Goal: Task Accomplishment & Management: Manage account settings

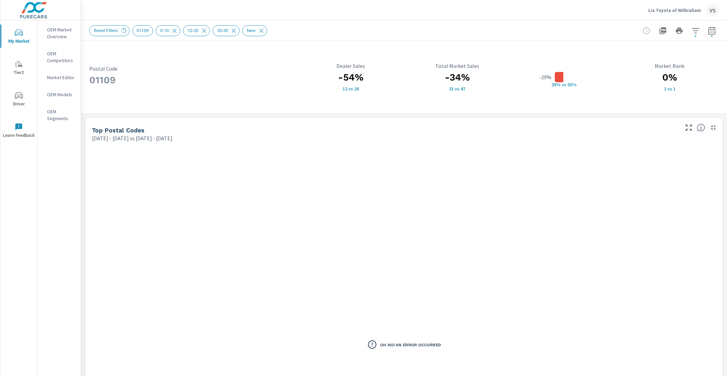
scroll to position [404, 0]
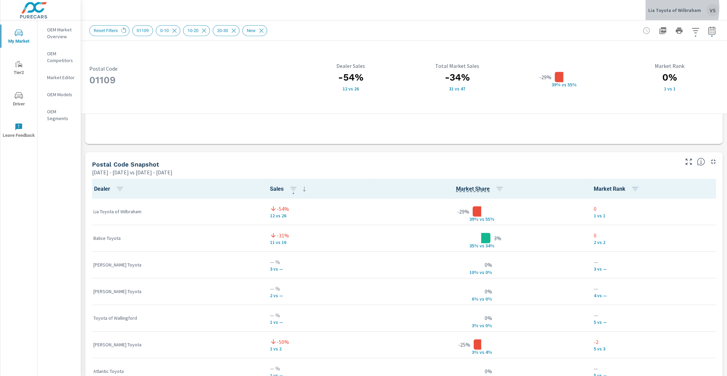
click at [663, 8] on p "Lia Toyota of Wilbraham" at bounding box center [674, 10] width 53 height 6
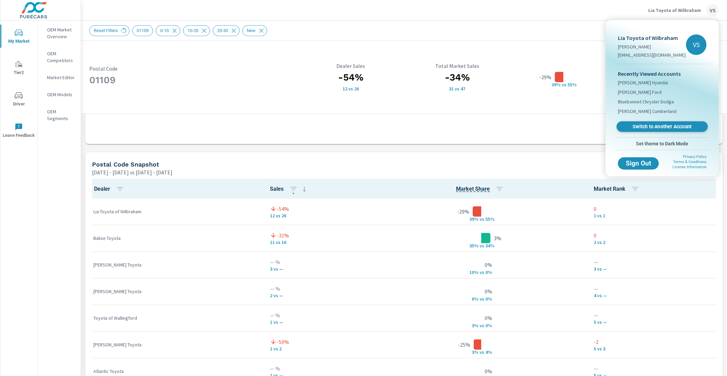
click at [646, 126] on span "Switch to Another Account" at bounding box center [662, 126] width 84 height 6
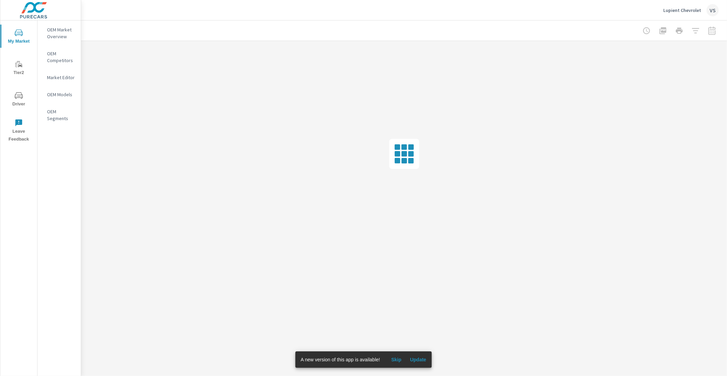
click at [416, 359] on span "Update" at bounding box center [418, 359] width 16 height 6
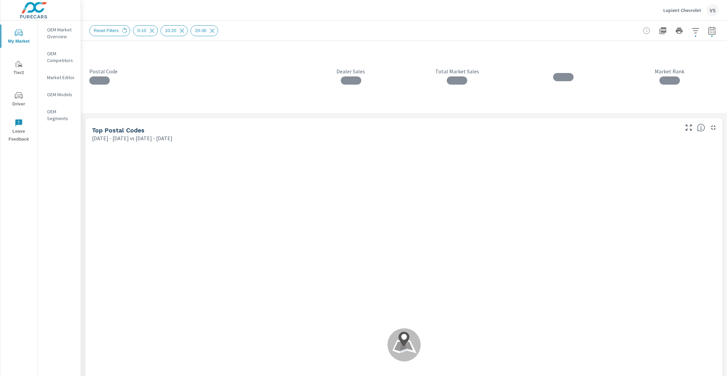
scroll to position [0, 0]
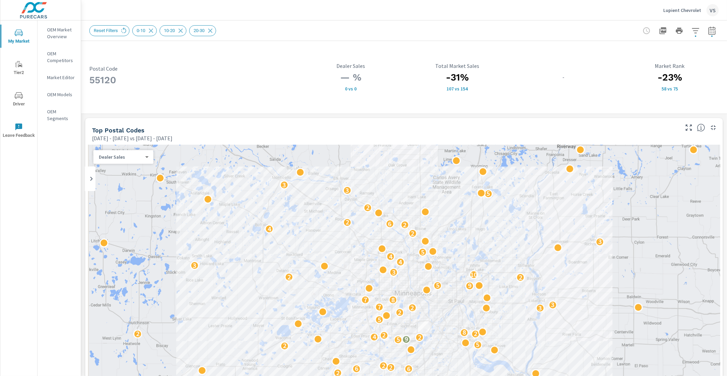
click at [58, 39] on p "OEM Market Overview" at bounding box center [61, 33] width 28 height 14
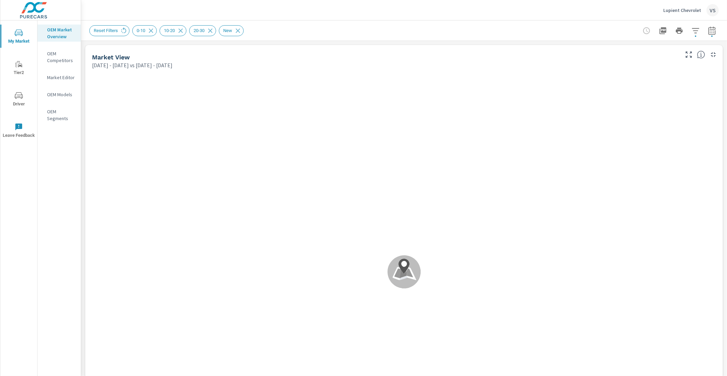
scroll to position [0, 0]
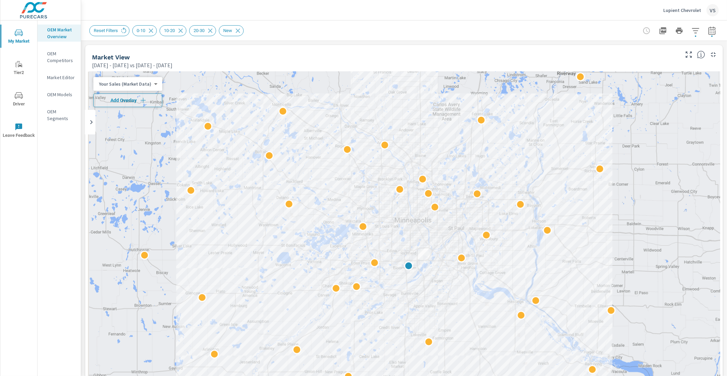
click at [137, 97] on span "Add Overlay" at bounding box center [127, 100] width 63 height 7
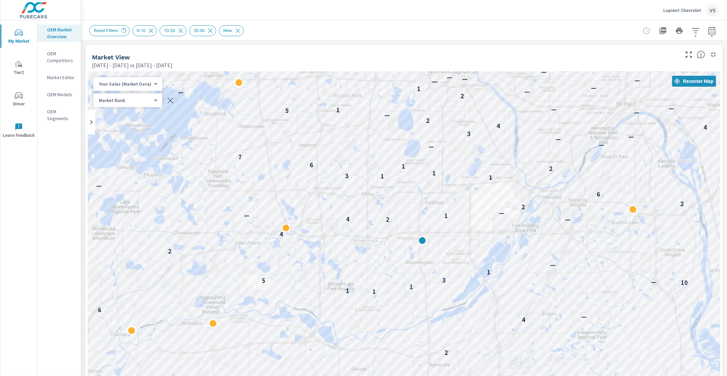
drag, startPoint x: 432, startPoint y: 267, endPoint x: 520, endPoint y: 269, distance: 88.6
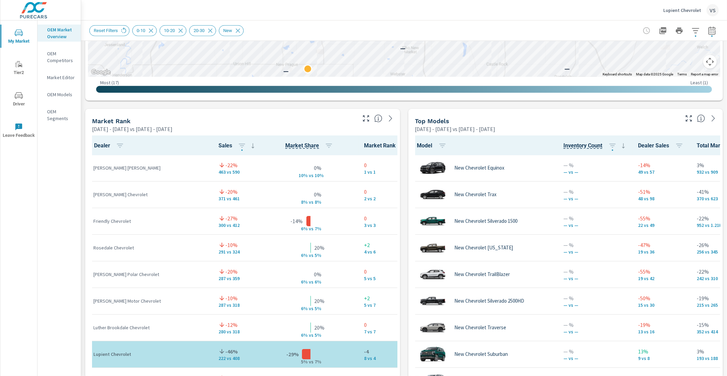
scroll to position [379, 0]
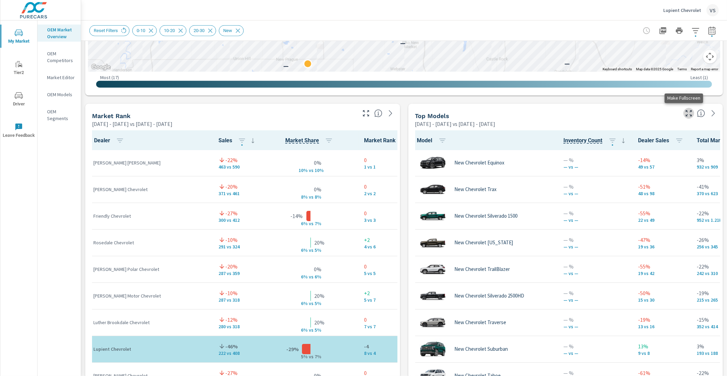
click at [685, 110] on icon "button" at bounding box center [689, 113] width 8 height 8
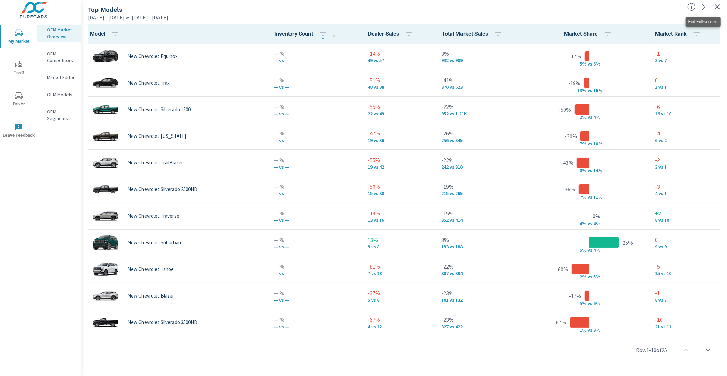
click at [722, 8] on icon "button" at bounding box center [717, 7] width 8 height 8
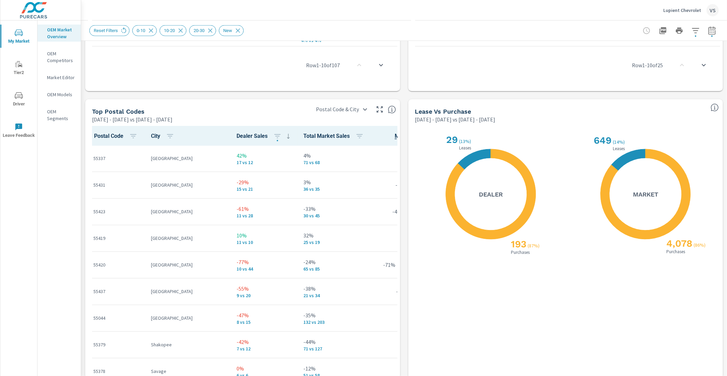
scroll to position [750, 0]
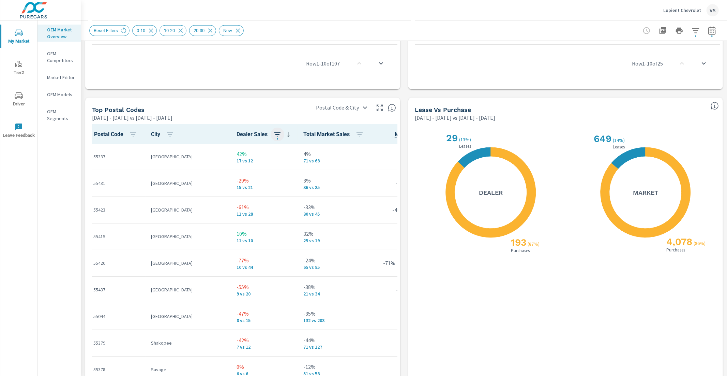
click at [273, 133] on icon "button" at bounding box center [277, 134] width 8 height 8
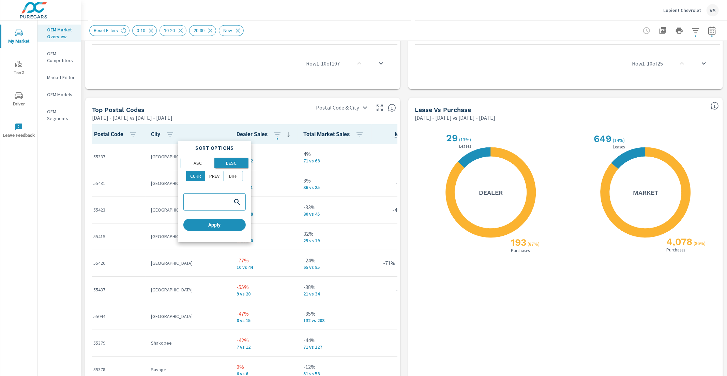
click at [238, 164] on span "DESC" at bounding box center [232, 163] width 30 height 7
click at [240, 112] on div at bounding box center [363, 188] width 727 height 376
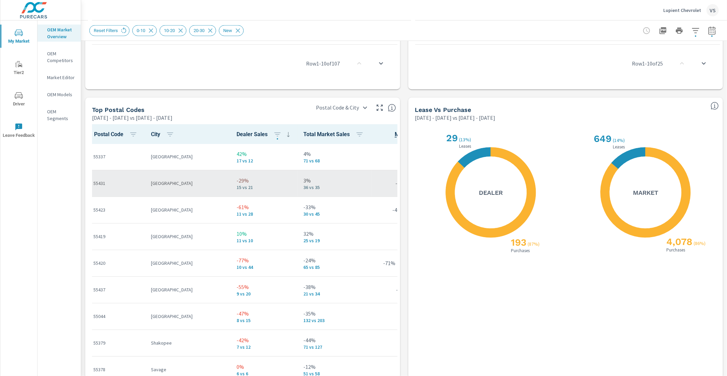
scroll to position [0, 0]
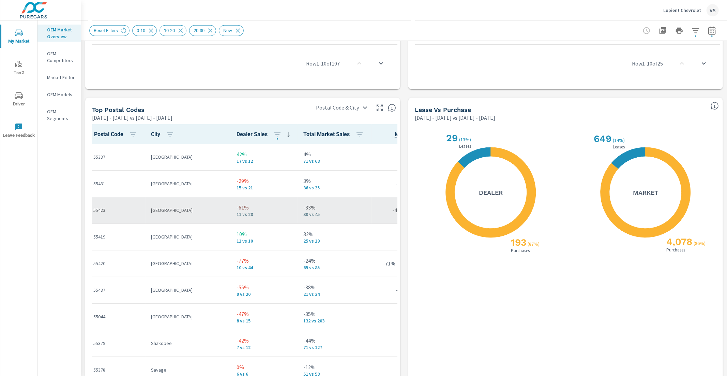
click at [237, 208] on p "-61%" at bounding box center [265, 207] width 56 height 8
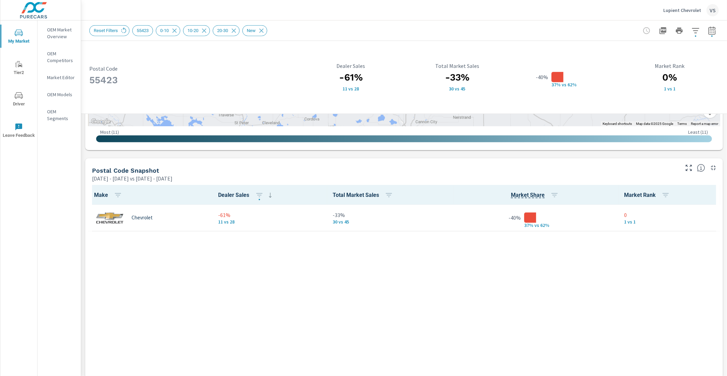
scroll to position [540, 0]
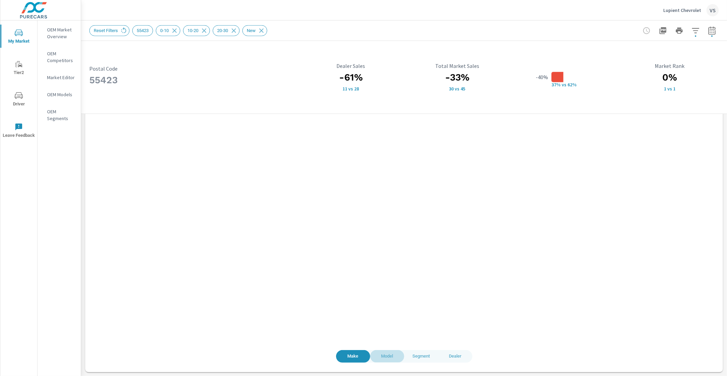
click at [379, 355] on span "Model" at bounding box center [387, 356] width 26 height 8
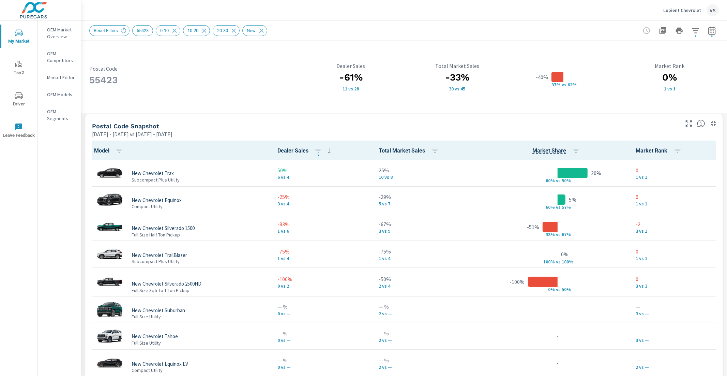
scroll to position [540, 0]
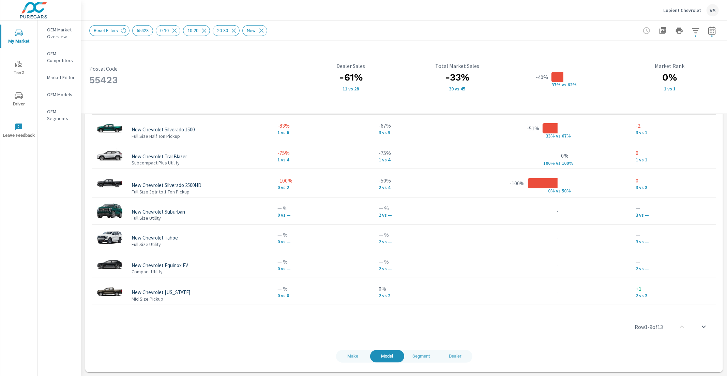
click at [459, 358] on span "Dealer" at bounding box center [455, 356] width 26 height 8
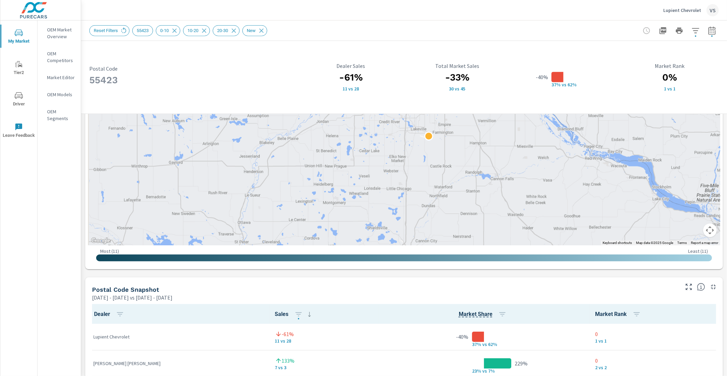
scroll to position [275, 0]
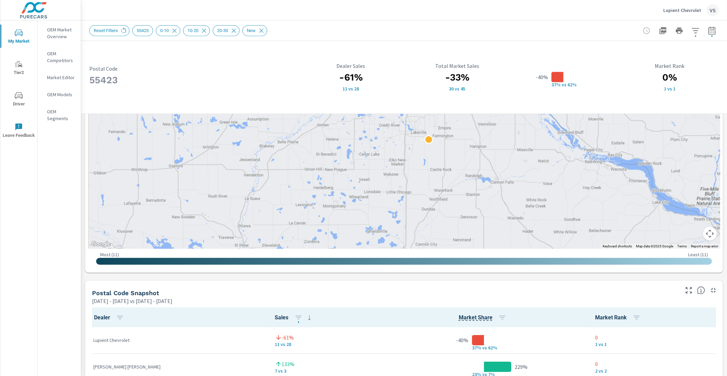
click at [55, 31] on p "OEM Market Overview" at bounding box center [61, 33] width 28 height 14
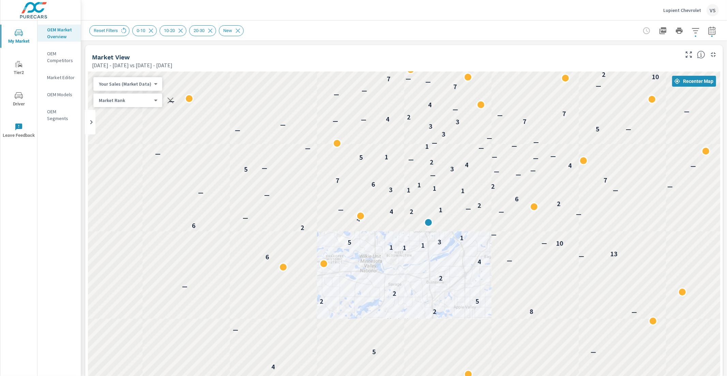
scroll to position [0, 0]
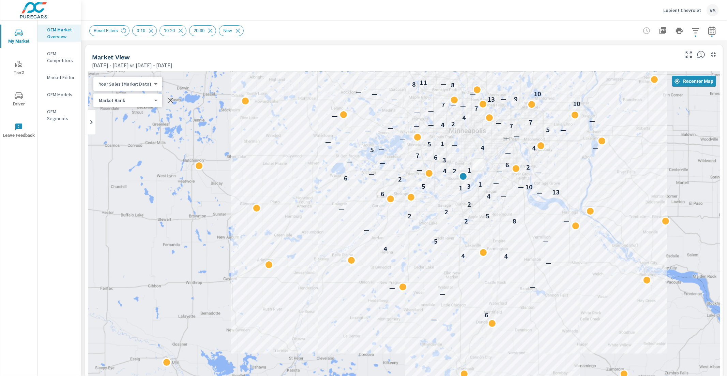
drag, startPoint x: 548, startPoint y: 267, endPoint x: 538, endPoint y: 191, distance: 77.1
click at [538, 191] on p "—" at bounding box center [540, 193] width 6 height 8
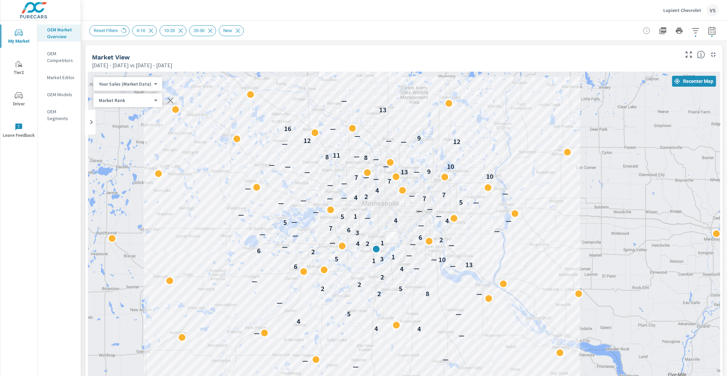
drag, startPoint x: 603, startPoint y: 194, endPoint x: 515, endPoint y: 268, distance: 114.7
click at [515, 268] on div "2 — 6 — — — — — 4 4 4 5 — — — 2 8 2 5 2 — 2 4 — 6 — 13 1 10 — 5 3 1 — 2 6 4 — —…" at bounding box center [404, 261] width 632 height 379
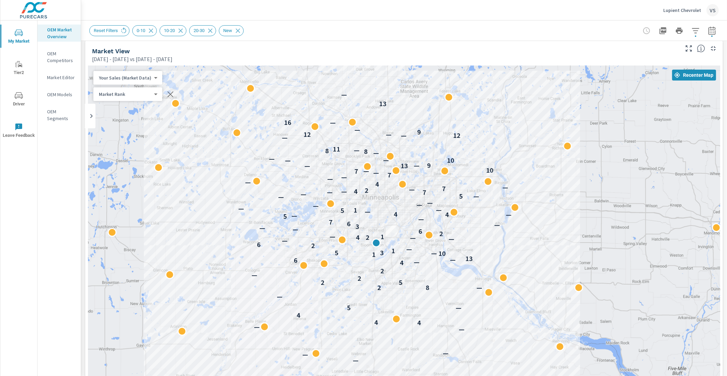
scroll to position [7, 0]
click at [301, 42] on div "Market View Jan 01, 2025 - Jun 30, 2025 vs Jul 01, 2024 - Dec 31, 2024" at bounding box center [383, 50] width 596 height 24
